Goal: Check status

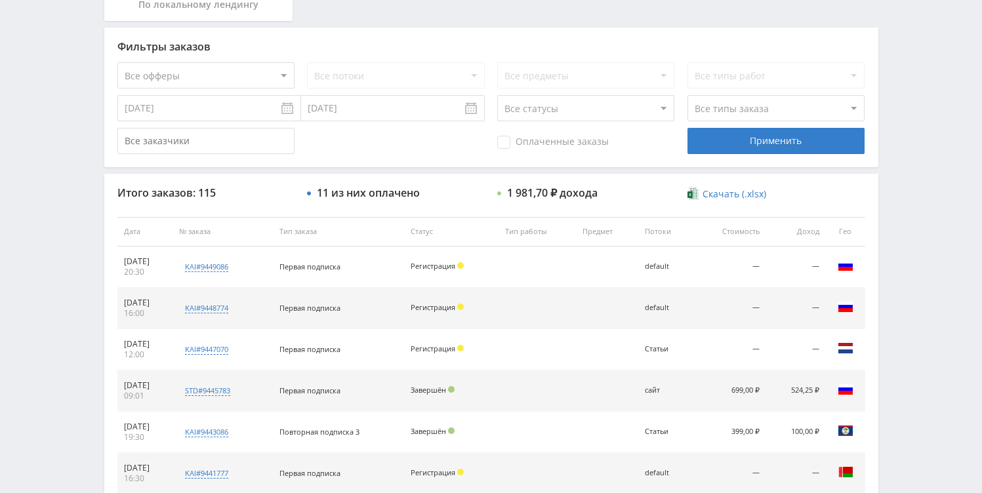
scroll to position [343, 0]
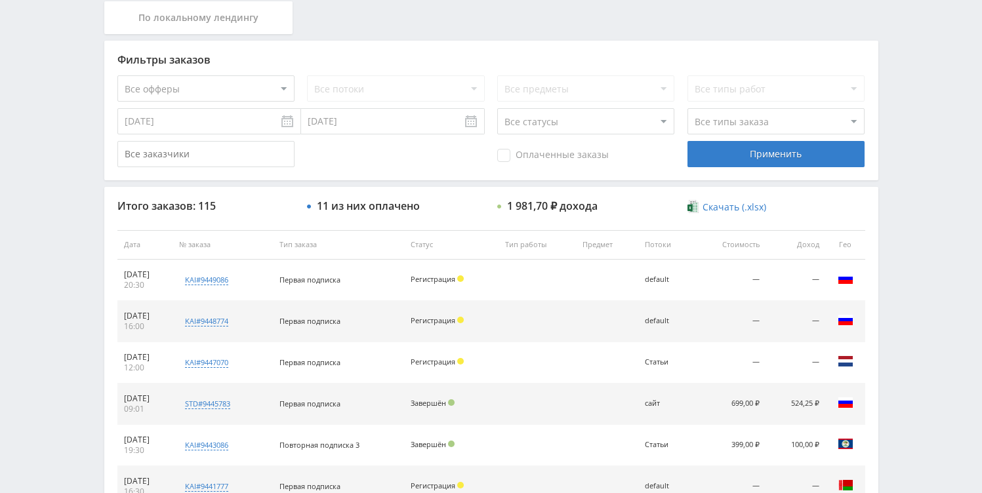
scroll to position [280, 0]
